Goal: Information Seeking & Learning: Learn about a topic

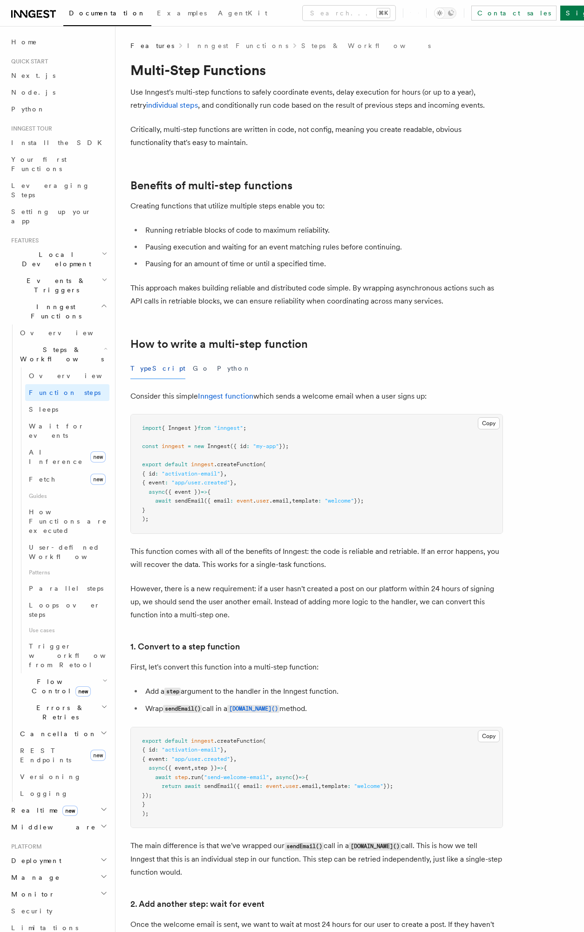
click at [330, 362] on div "TypeScript Go Python" at bounding box center [317, 368] width 373 height 21
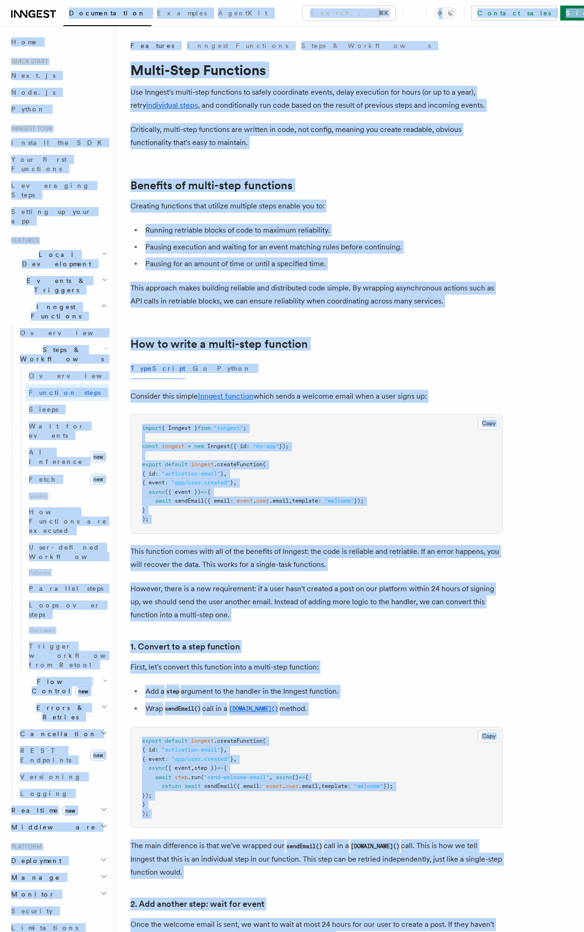
copy div "Loremipsumdol Sitametc AdipiSci Elitse... ⌘D Eiusmod tempo Inci Ut Labore... Et…"
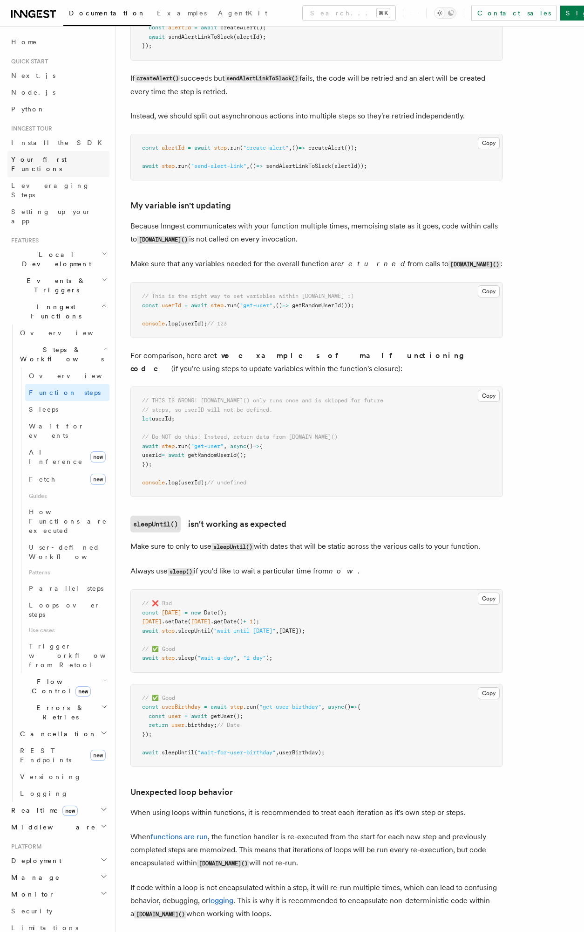
click at [59, 162] on span "Your first Functions" at bounding box center [38, 164] width 55 height 17
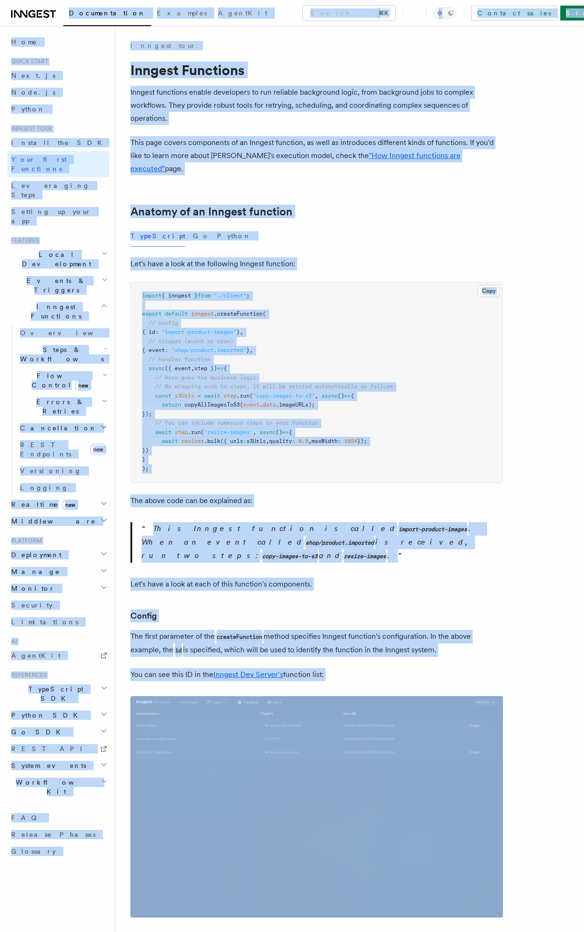
copy body "Loremipsumdol Sitametc AdipiSci Elitse... ⌘D Eiusmod tempo Inci Ut Labore... Et…"
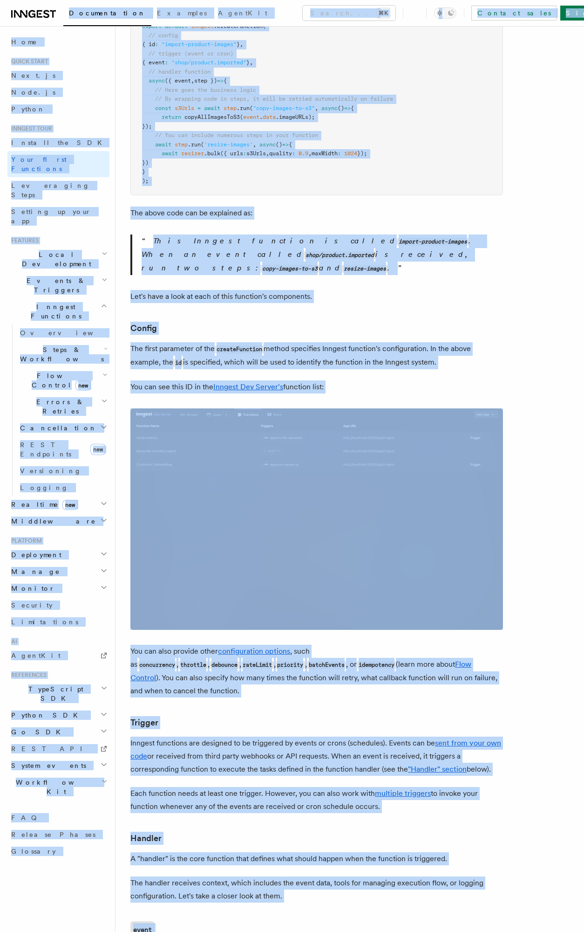
scroll to position [737, 0]
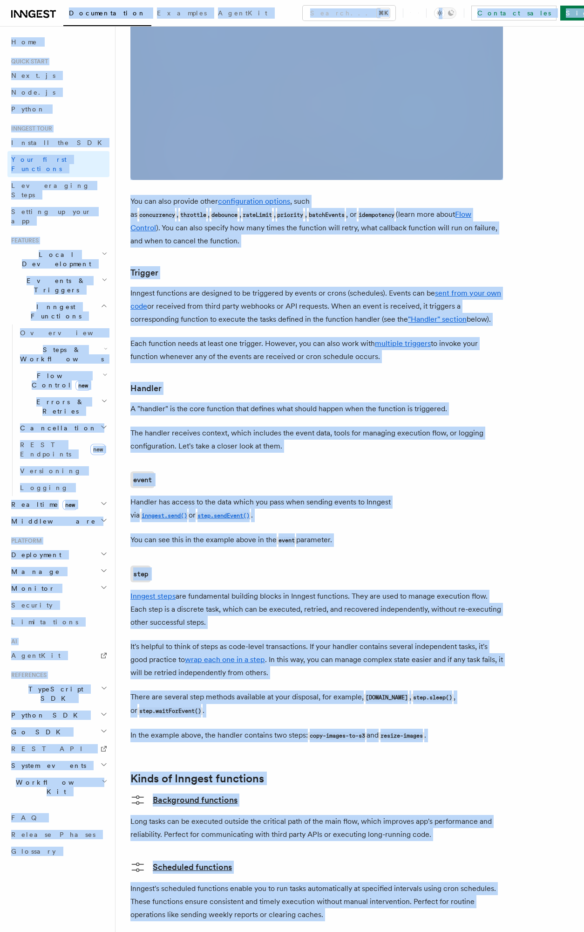
click at [405, 590] on p "Inngest steps are fundamental building blocks in Inngest functions. They are us…" at bounding box center [317, 609] width 373 height 39
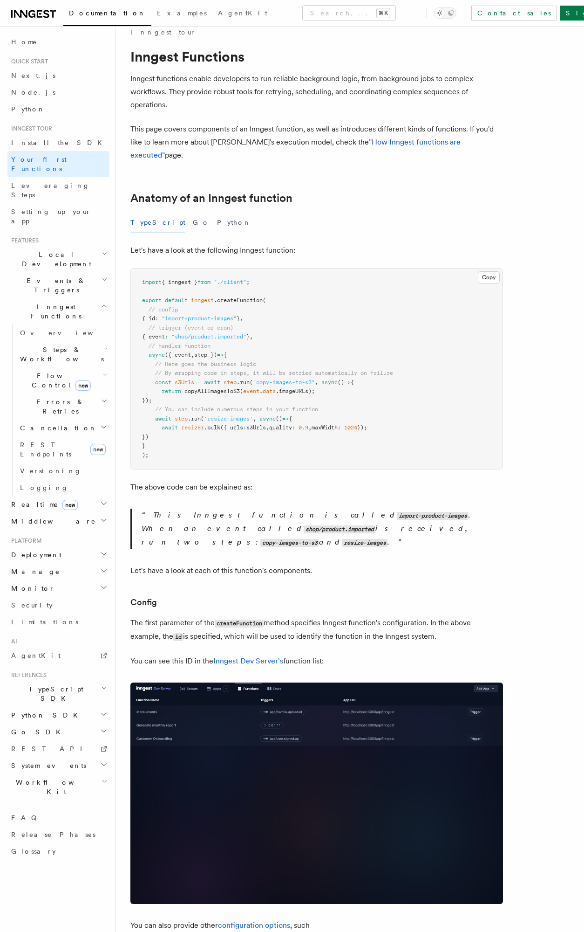
scroll to position [0, 0]
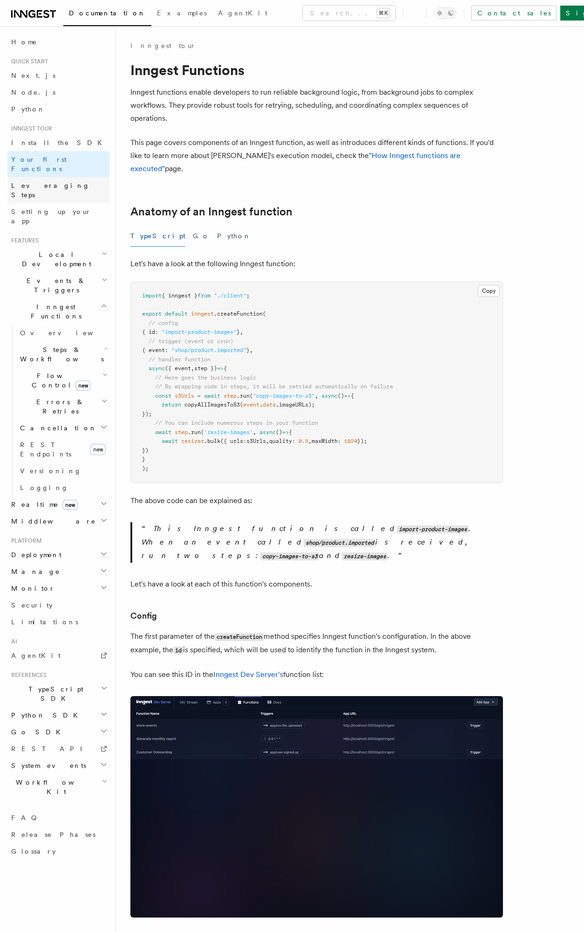
click at [30, 182] on span "Leveraging Steps" at bounding box center [50, 190] width 79 height 17
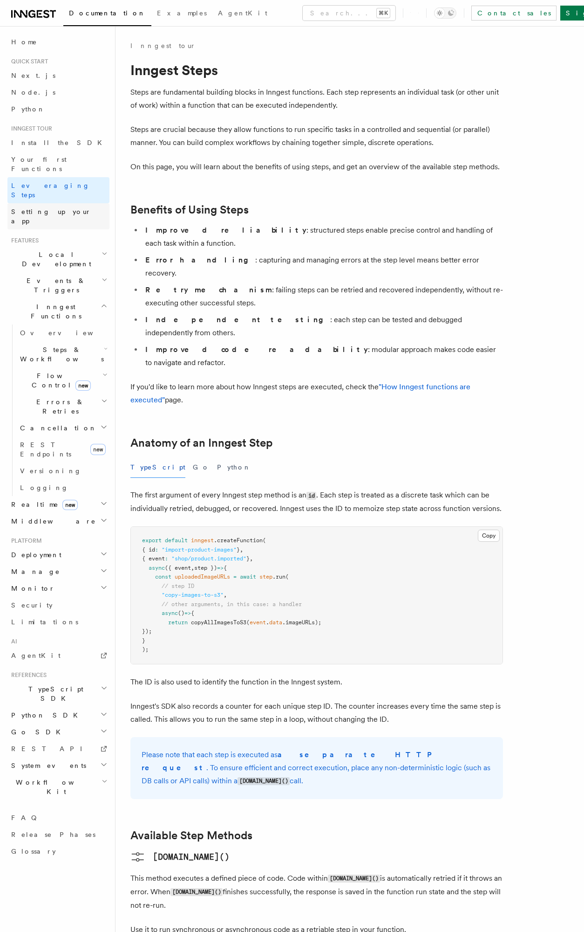
click at [35, 208] on span "Setting up your app" at bounding box center [51, 216] width 80 height 17
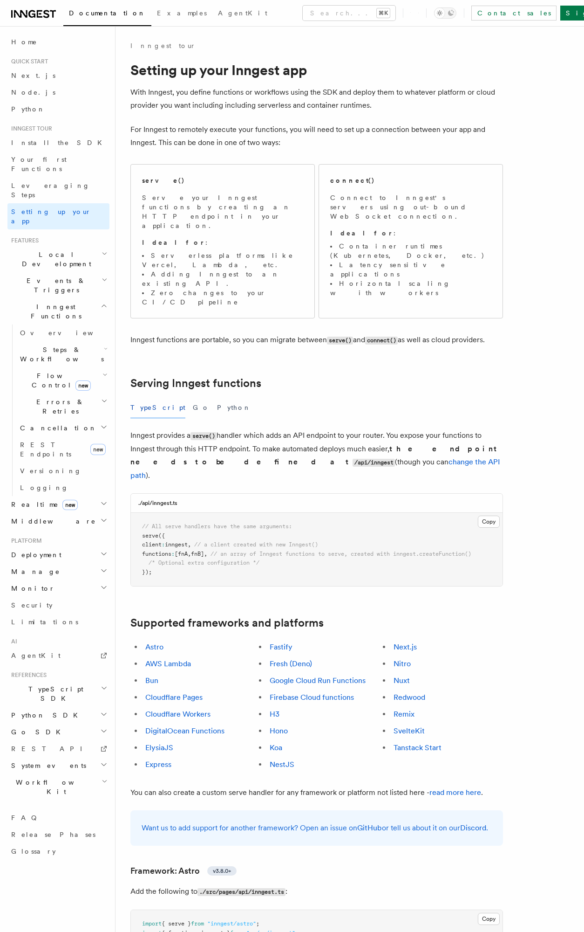
scroll to position [2, 0]
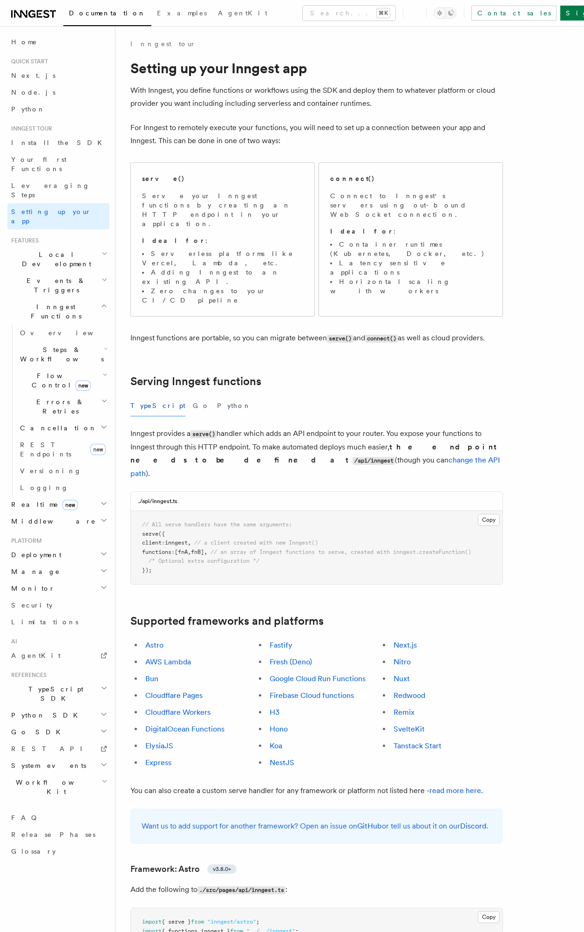
click at [40, 272] on h2 "Events & Triggers" at bounding box center [58, 285] width 102 height 26
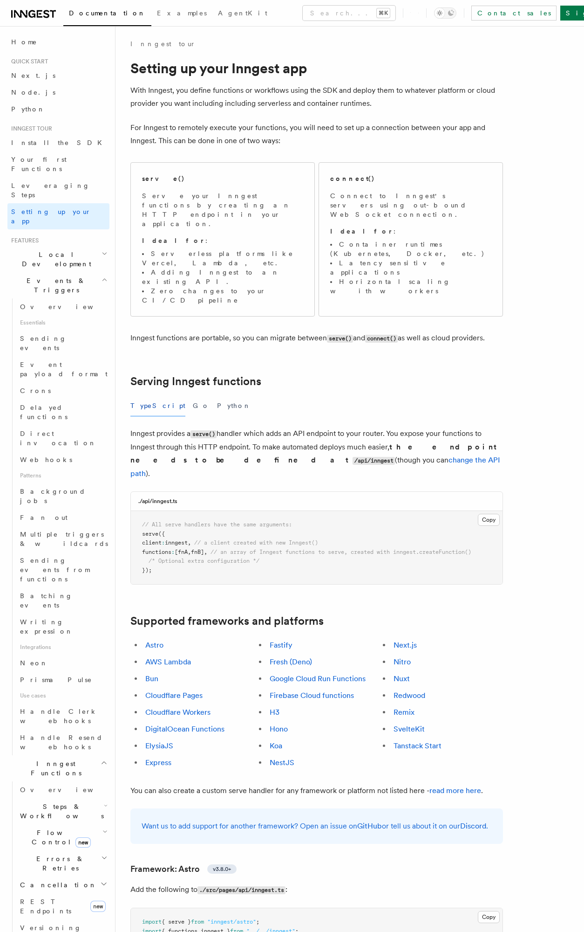
click at [46, 237] on li "Features Local Development Events & Triggers Overview Essentials Sending events…" at bounding box center [58, 611] width 102 height 749
click at [47, 250] on span "Local Development" at bounding box center [54, 259] width 94 height 19
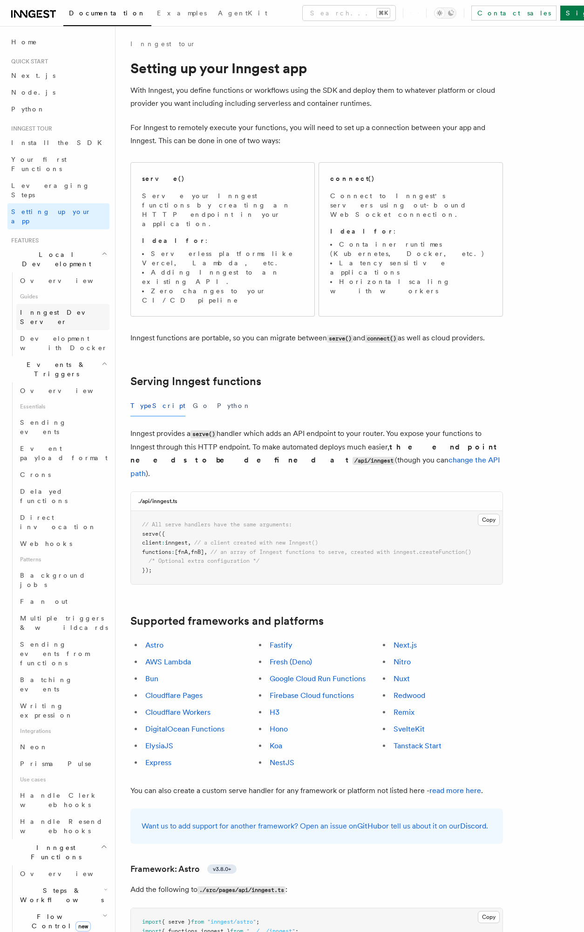
click at [65, 308] on span "Inngest Dev Server" at bounding box center [64, 317] width 89 height 19
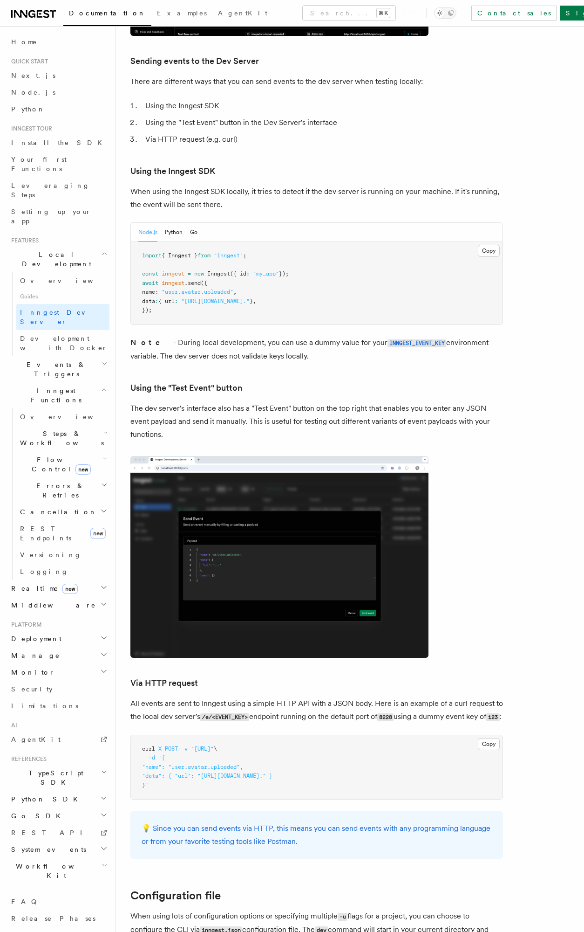
scroll to position [1450, 0]
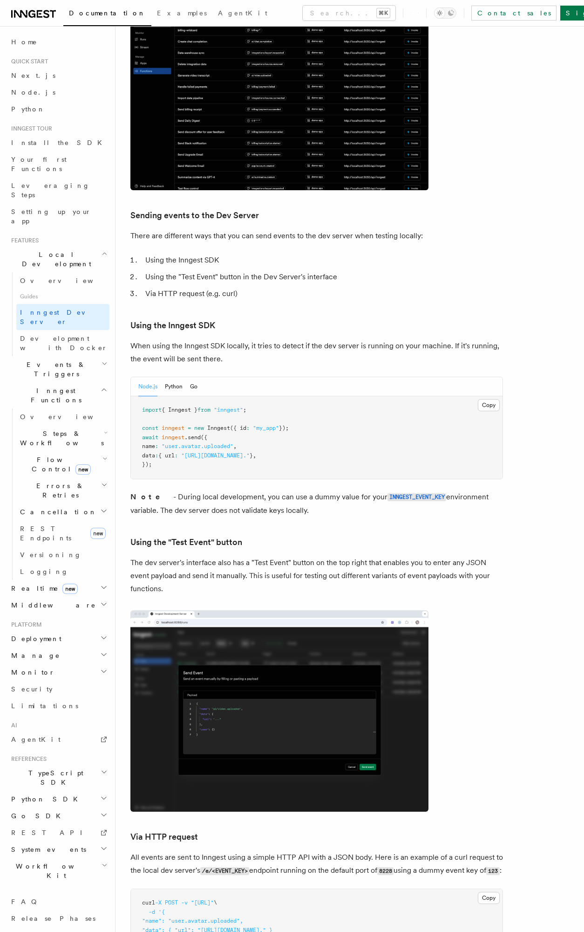
click at [40, 360] on span "Events & Triggers" at bounding box center [54, 369] width 94 height 19
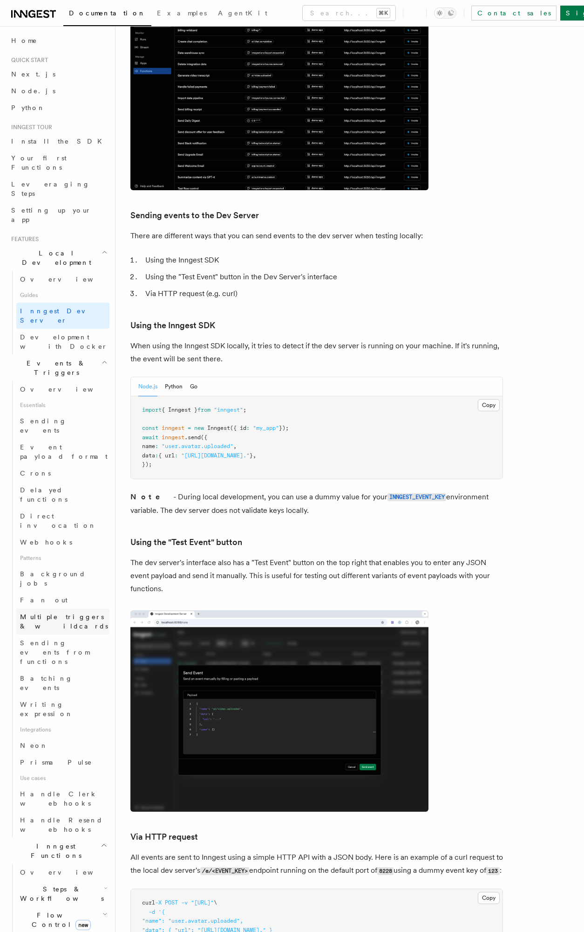
scroll to position [2, 0]
click at [72, 565] on link "Background jobs" at bounding box center [62, 578] width 93 height 26
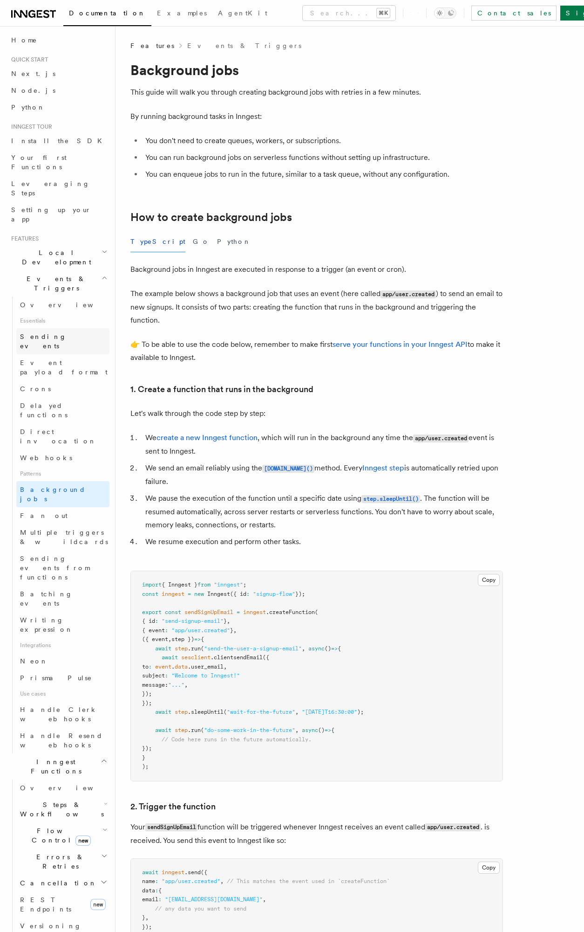
click at [60, 333] on span "Sending events" at bounding box center [43, 341] width 47 height 17
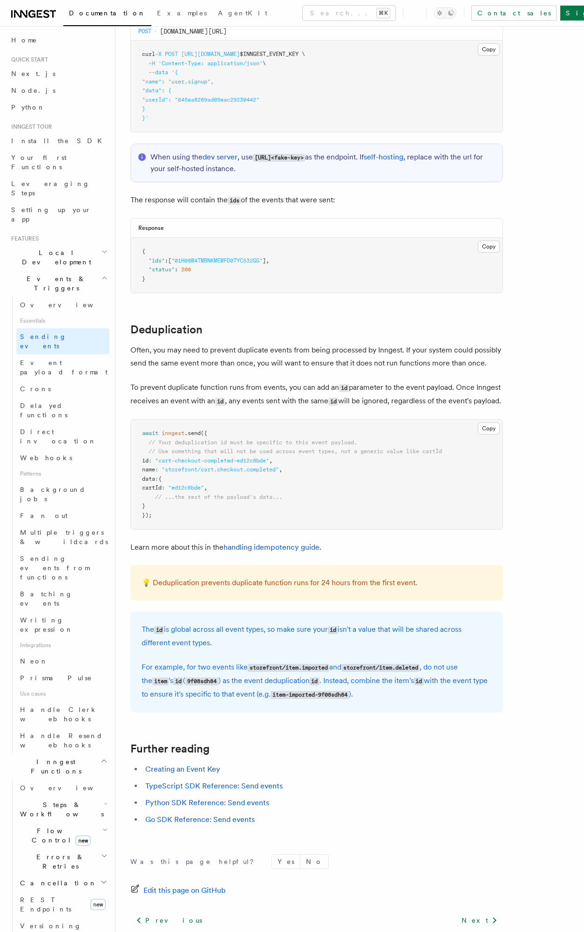
scroll to position [2156, 0]
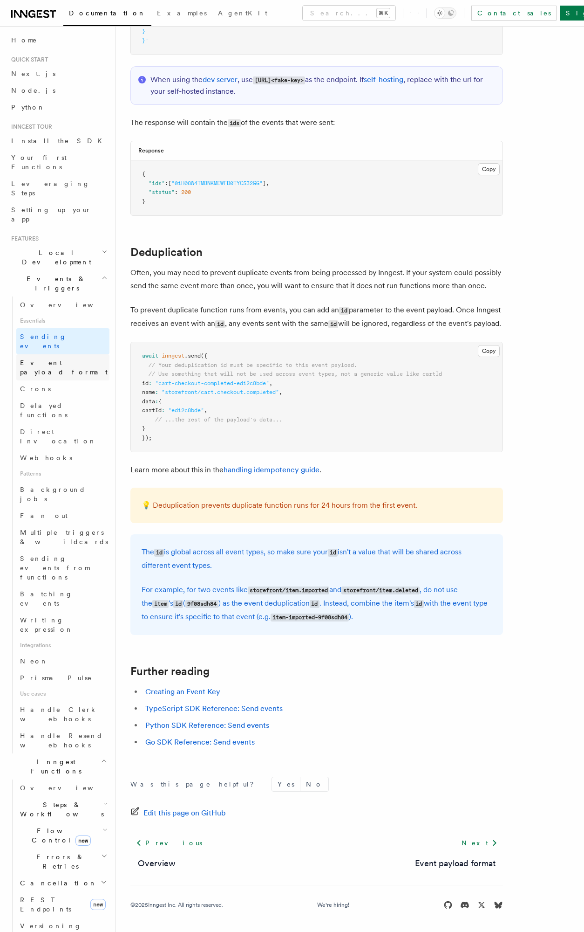
click at [68, 354] on link "Event payload format" at bounding box center [62, 367] width 93 height 26
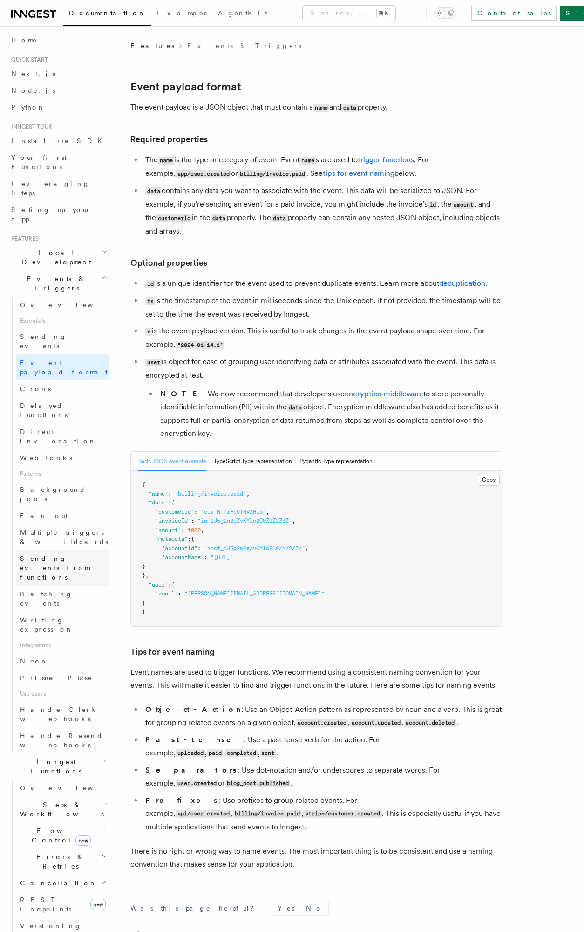
click at [65, 555] on span "Sending events from functions" at bounding box center [54, 568] width 69 height 26
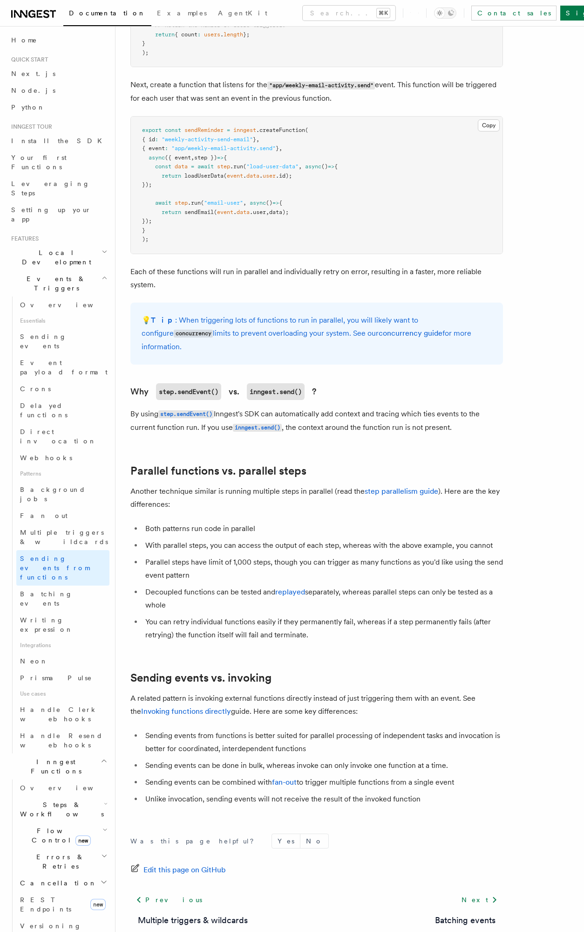
scroll to position [704, 0]
